Goal: Transaction & Acquisition: Subscribe to service/newsletter

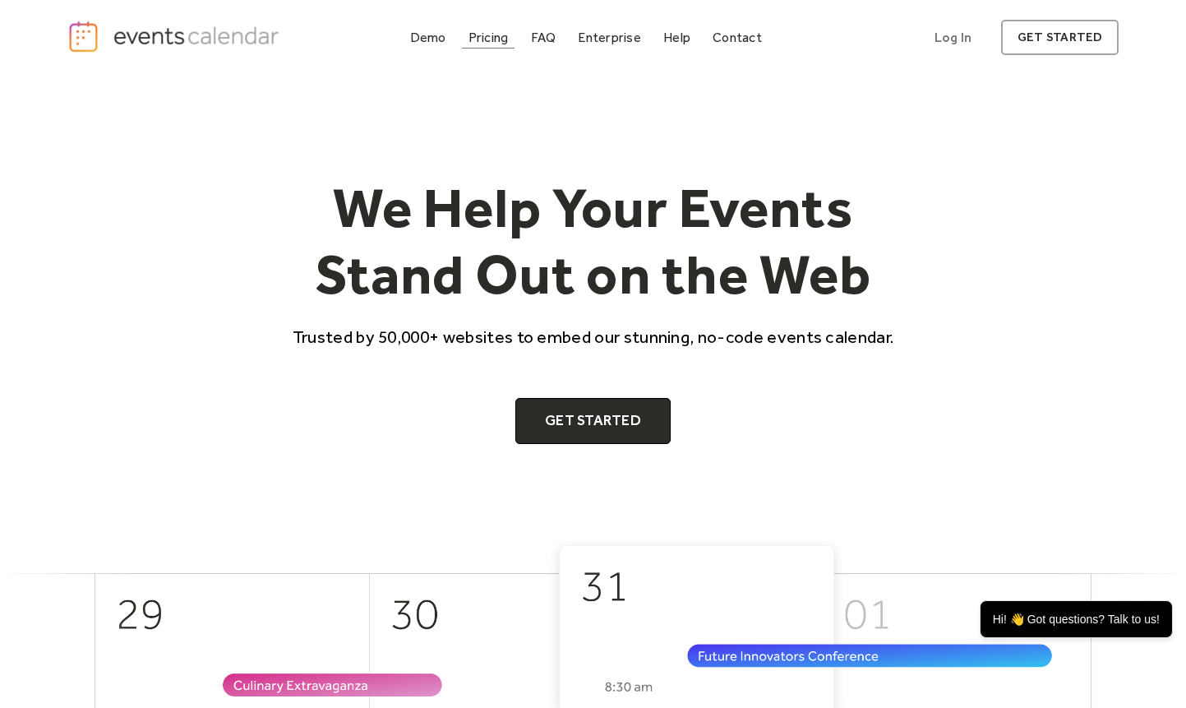
click at [494, 42] on div "Pricing" at bounding box center [489, 37] width 40 height 9
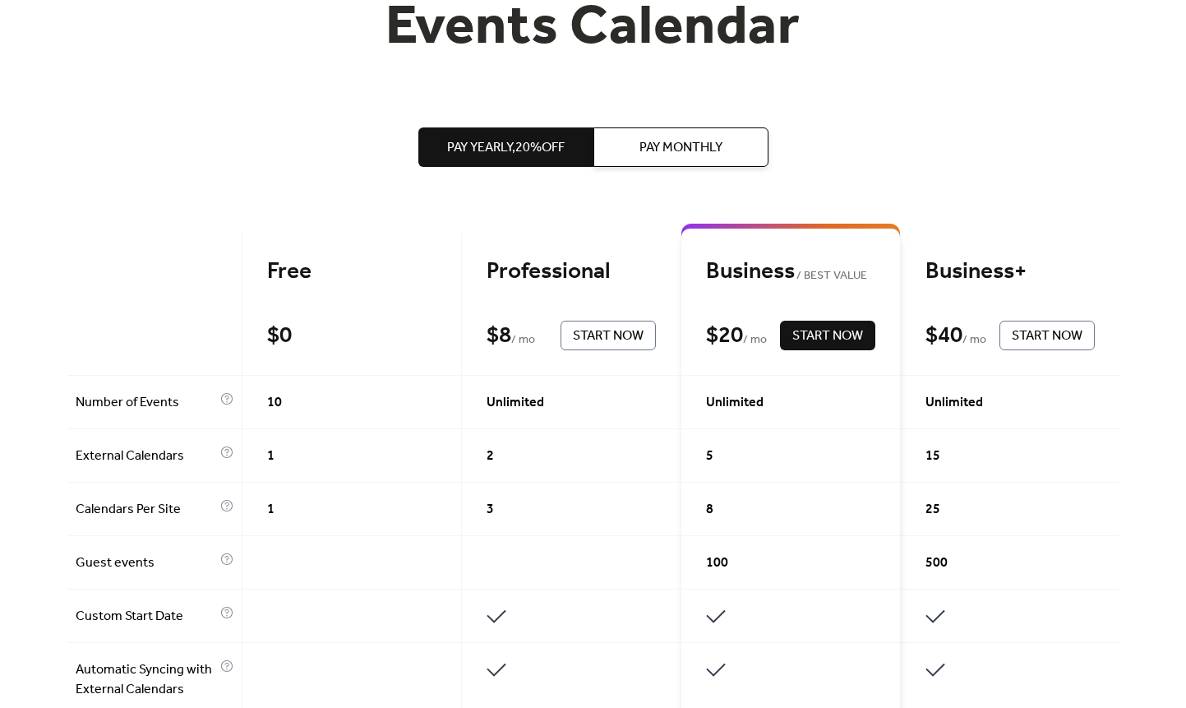
scroll to position [247, 0]
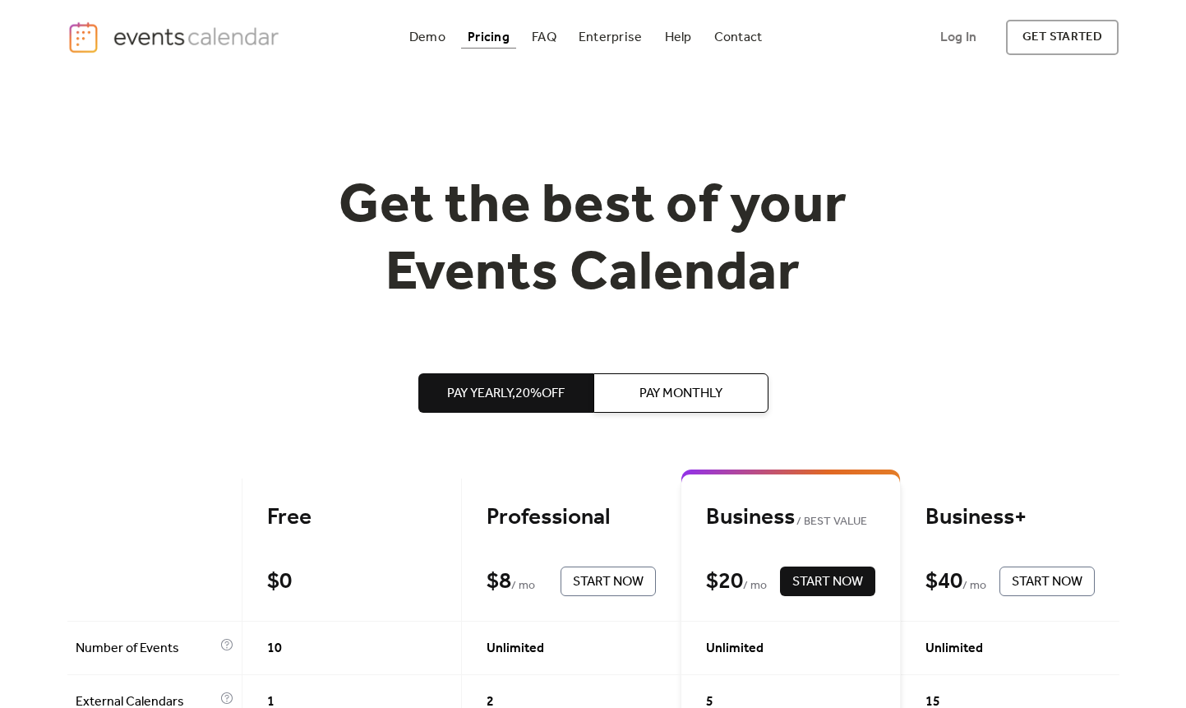
scroll to position [411, 0]
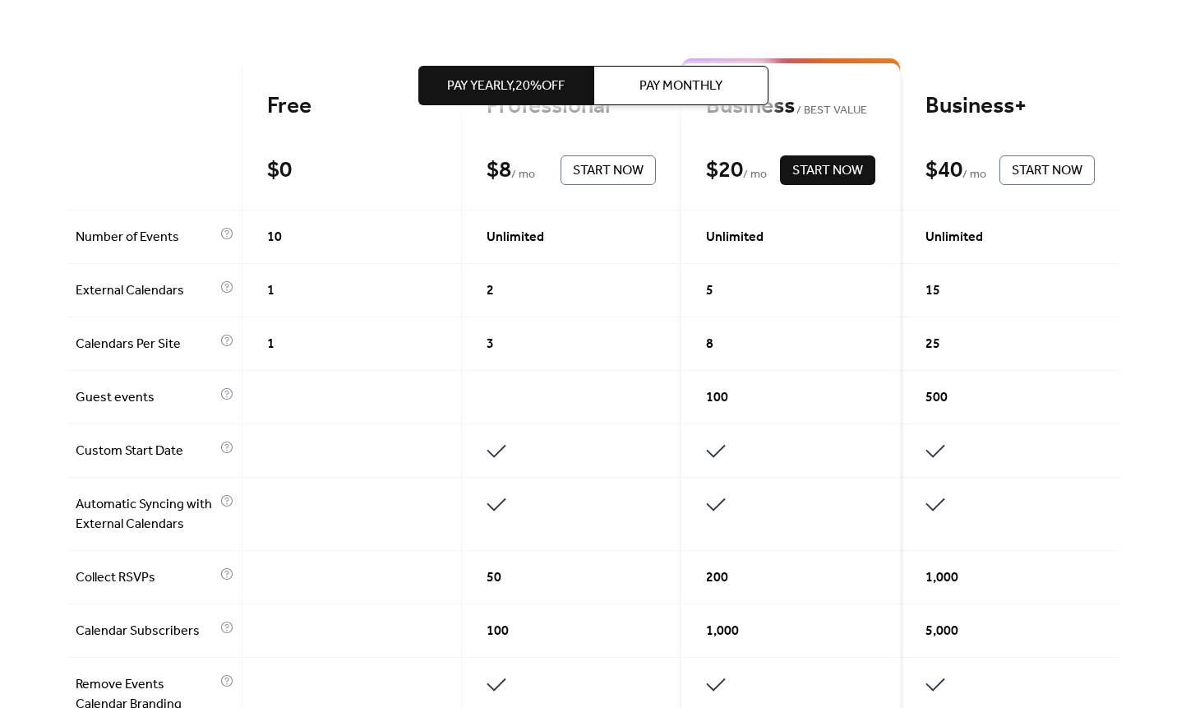
click at [1057, 40] on div "Pay Yearly, 20% off Pay Monthly Free $ 0 Start Now Professional $ 8 / mo Start …" at bounding box center [593, 651] width 1052 height 1511
